Goal: Find specific fact: Find specific fact

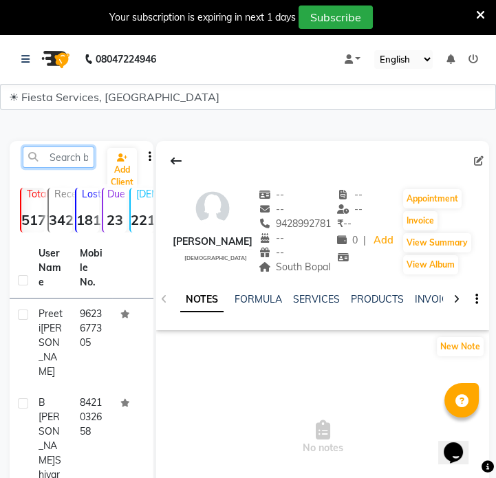
click at [88, 163] on input "text" at bounding box center [59, 156] width 72 height 21
paste input "7003163833"
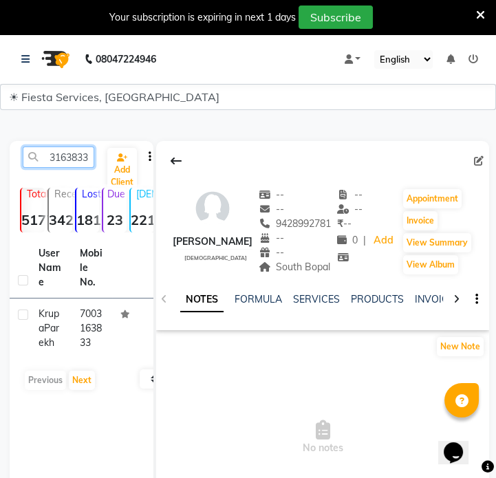
type input "7003163833"
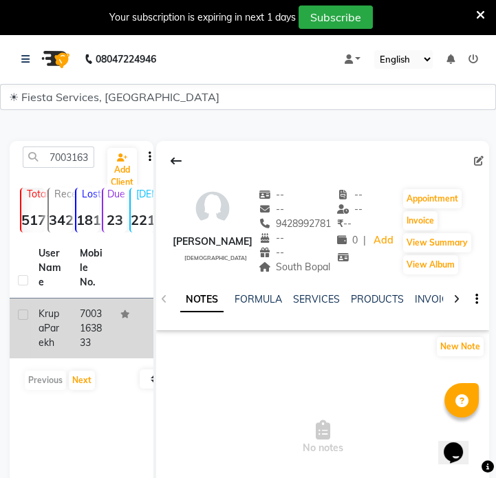
click at [82, 328] on td "7003163833" at bounding box center [92, 328] width 41 height 60
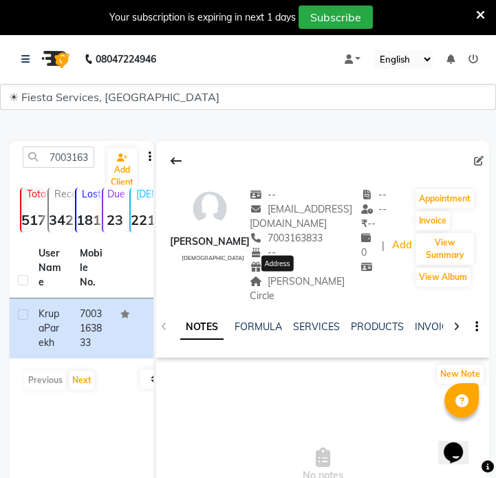
click at [273, 282] on span "[PERSON_NAME] Circle" at bounding box center [297, 288] width 95 height 27
copy span "[PERSON_NAME] Circle"
